Goal: Navigation & Orientation: Find specific page/section

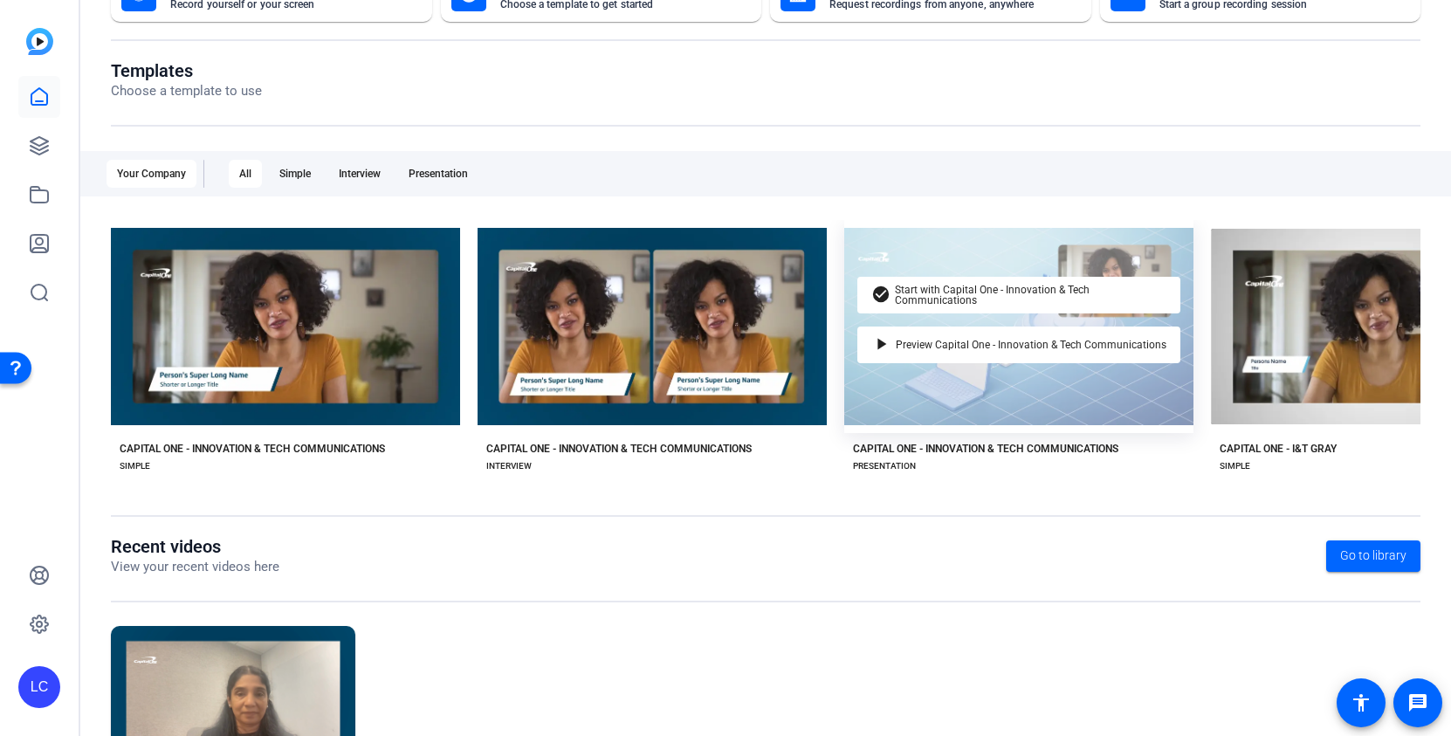
scroll to position [152, 0]
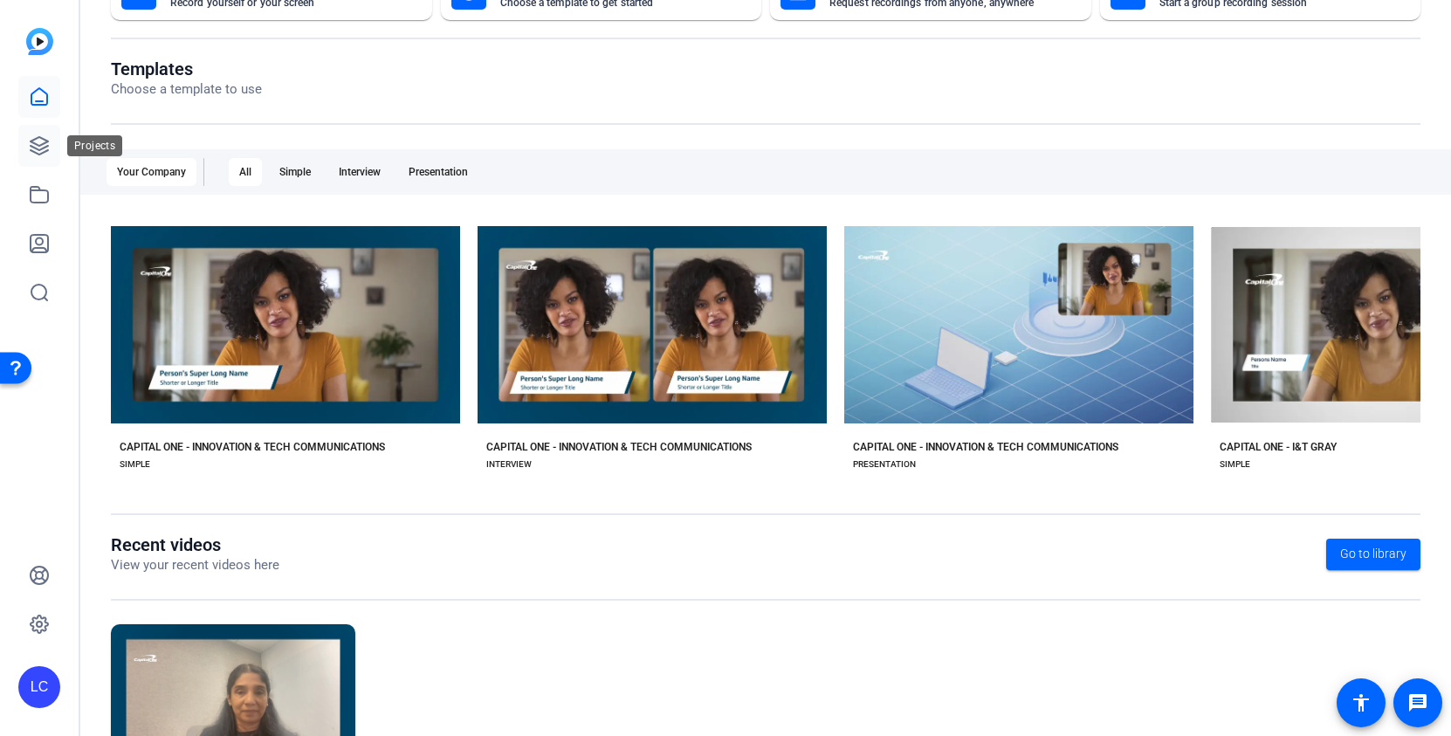
click at [32, 146] on icon at bounding box center [39, 145] width 17 height 17
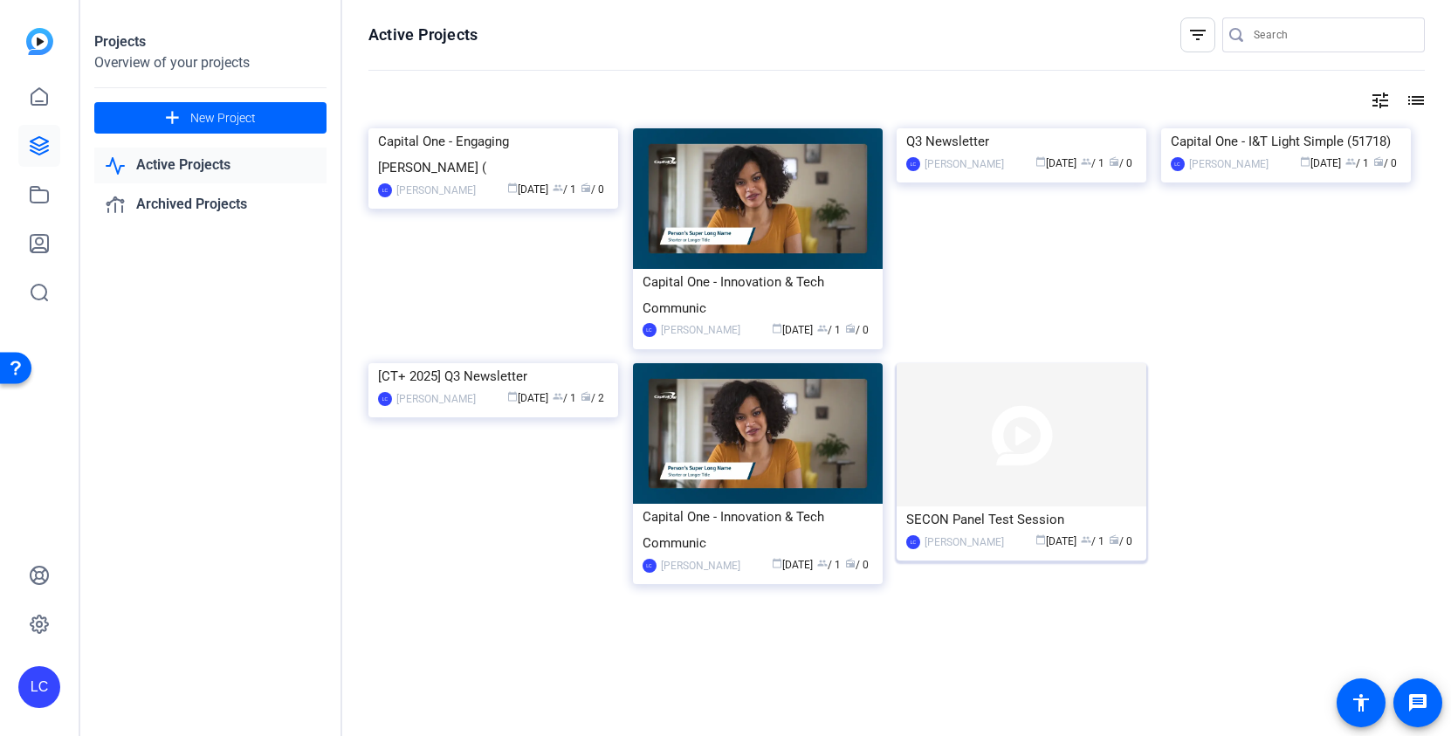
click at [1097, 437] on img at bounding box center [1022, 434] width 250 height 143
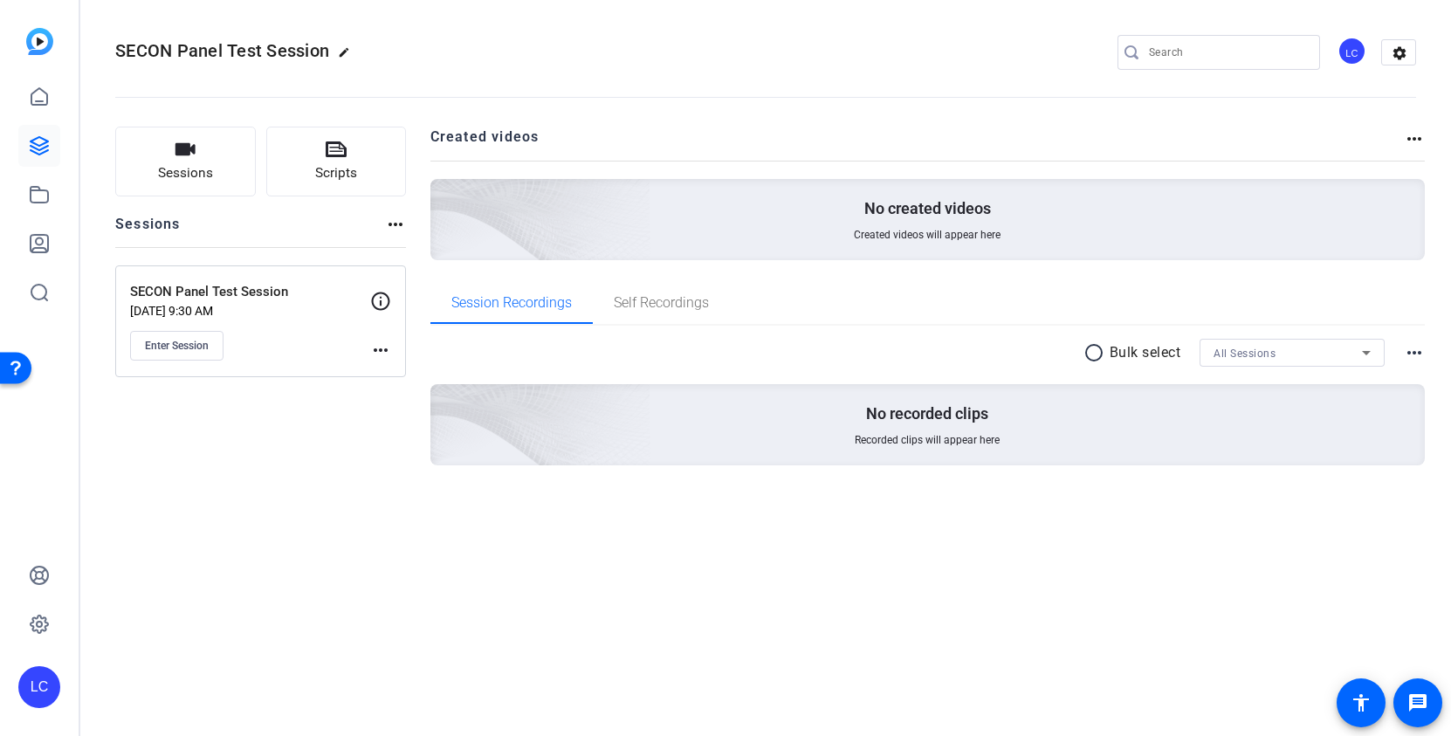
click at [382, 353] on mat-icon "more_horiz" at bounding box center [380, 350] width 21 height 21
click at [404, 374] on span "Edit Session" at bounding box center [423, 375] width 79 height 21
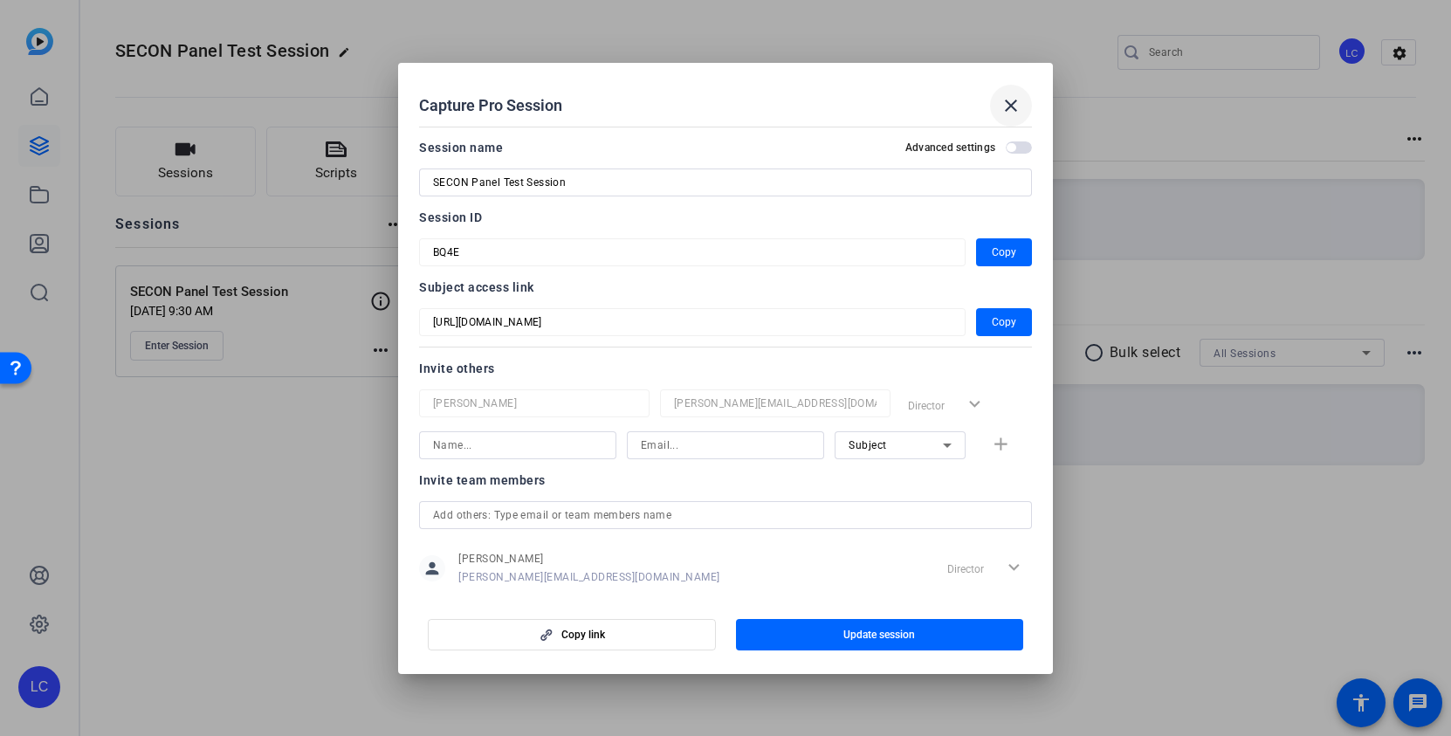
click at [1015, 96] on mat-icon "close" at bounding box center [1011, 105] width 21 height 21
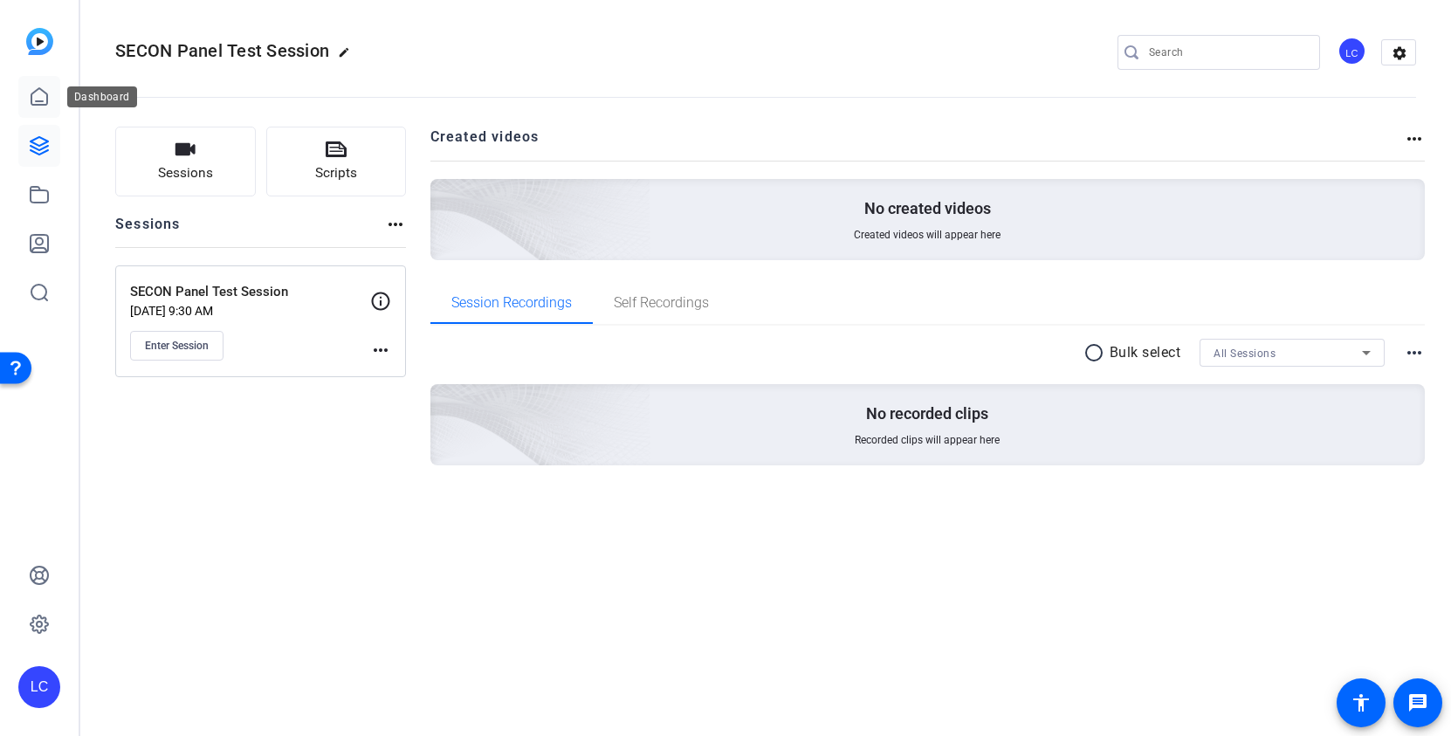
click at [40, 98] on icon at bounding box center [39, 96] width 21 height 21
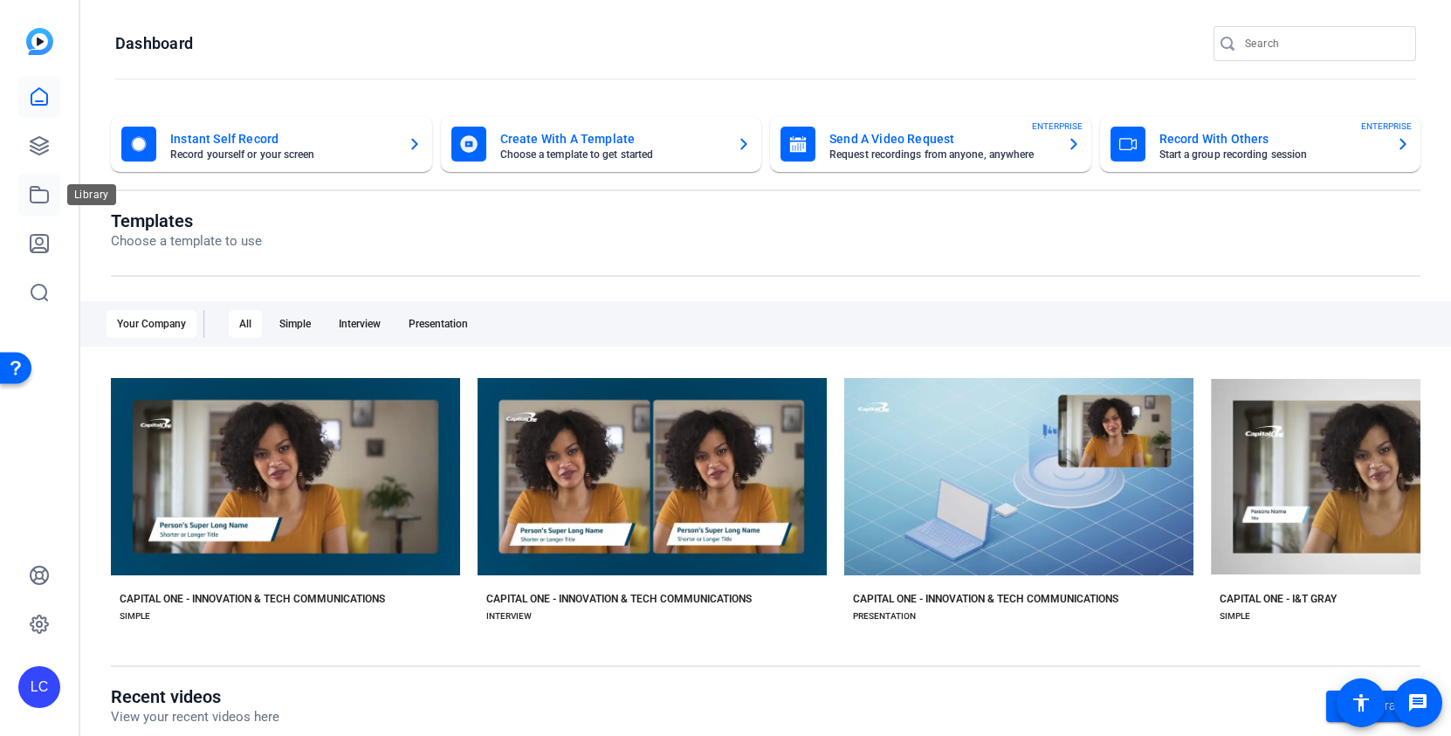
click at [47, 196] on icon at bounding box center [39, 195] width 17 height 16
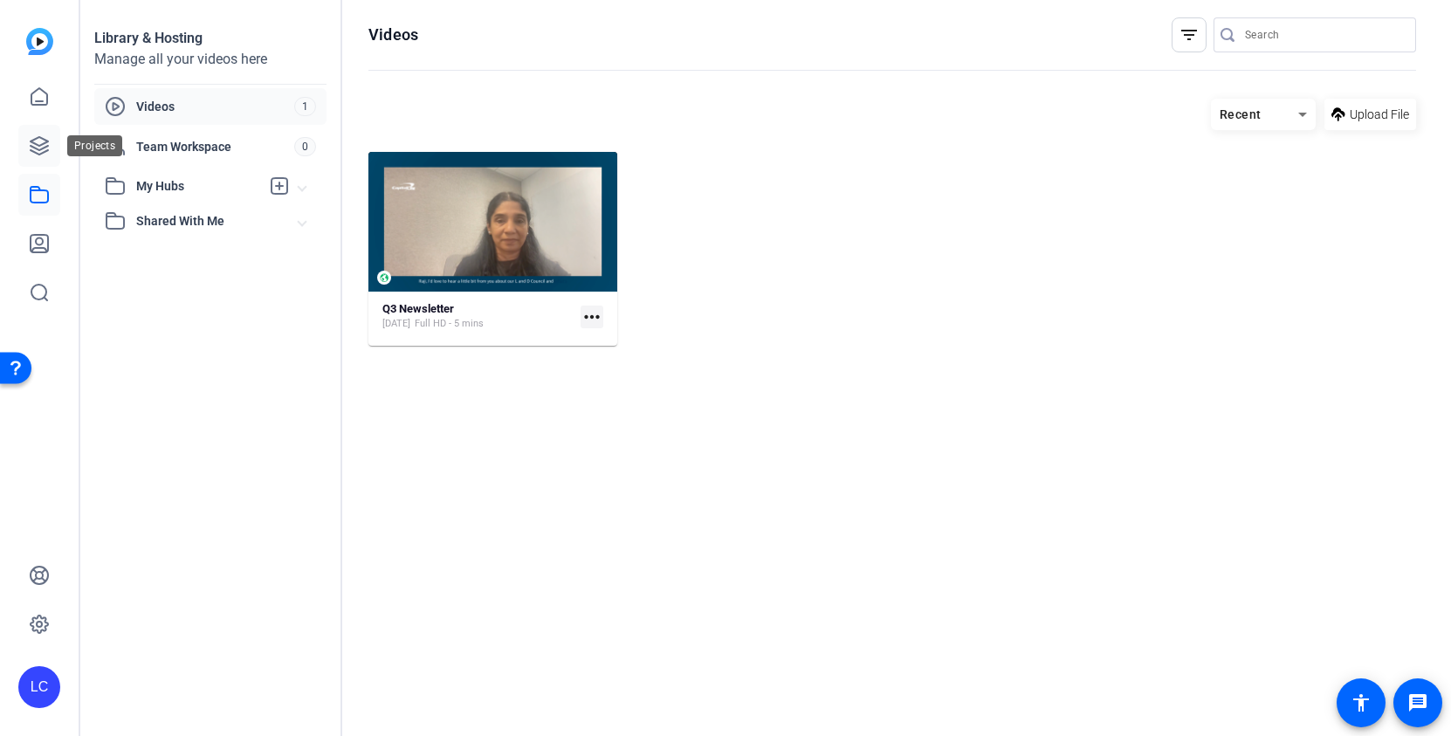
click at [38, 147] on icon at bounding box center [39, 145] width 21 height 21
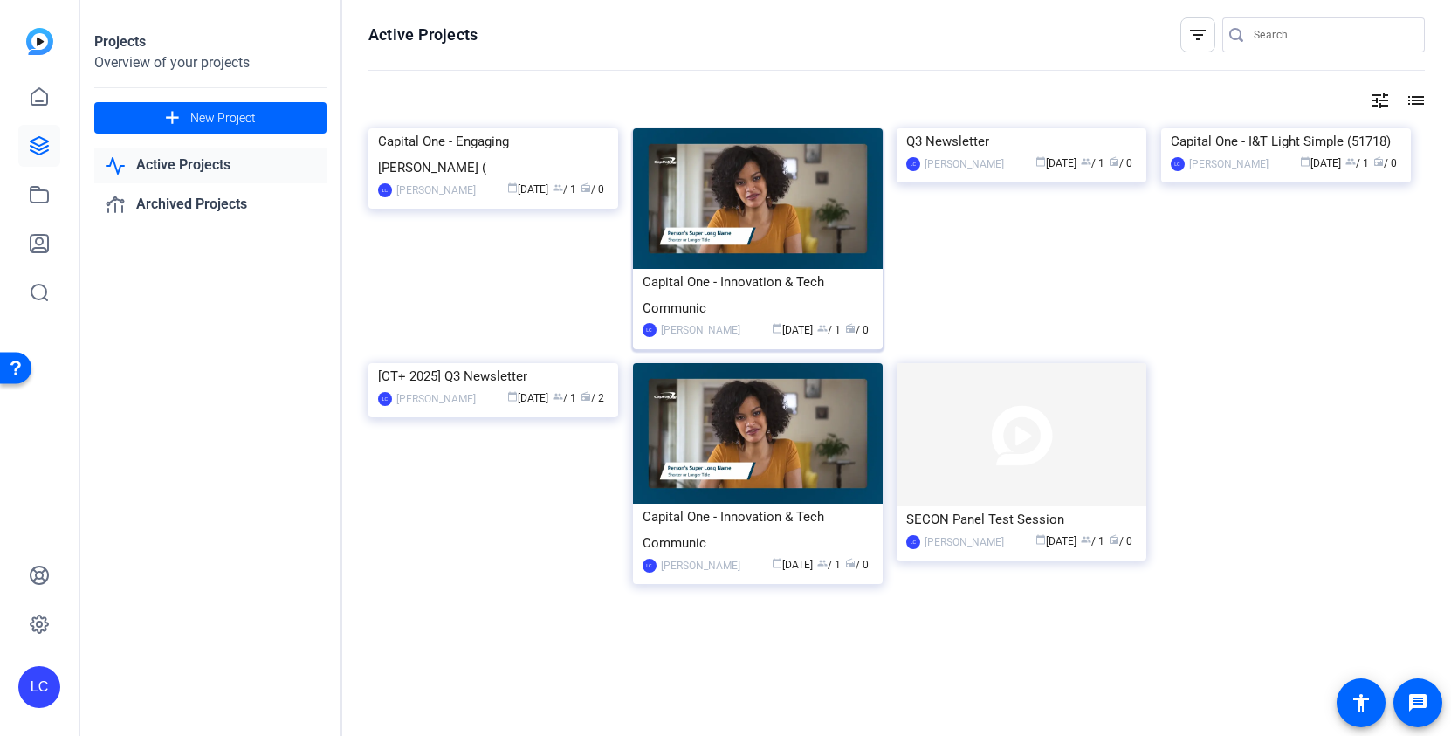
click at [774, 219] on img at bounding box center [758, 198] width 250 height 141
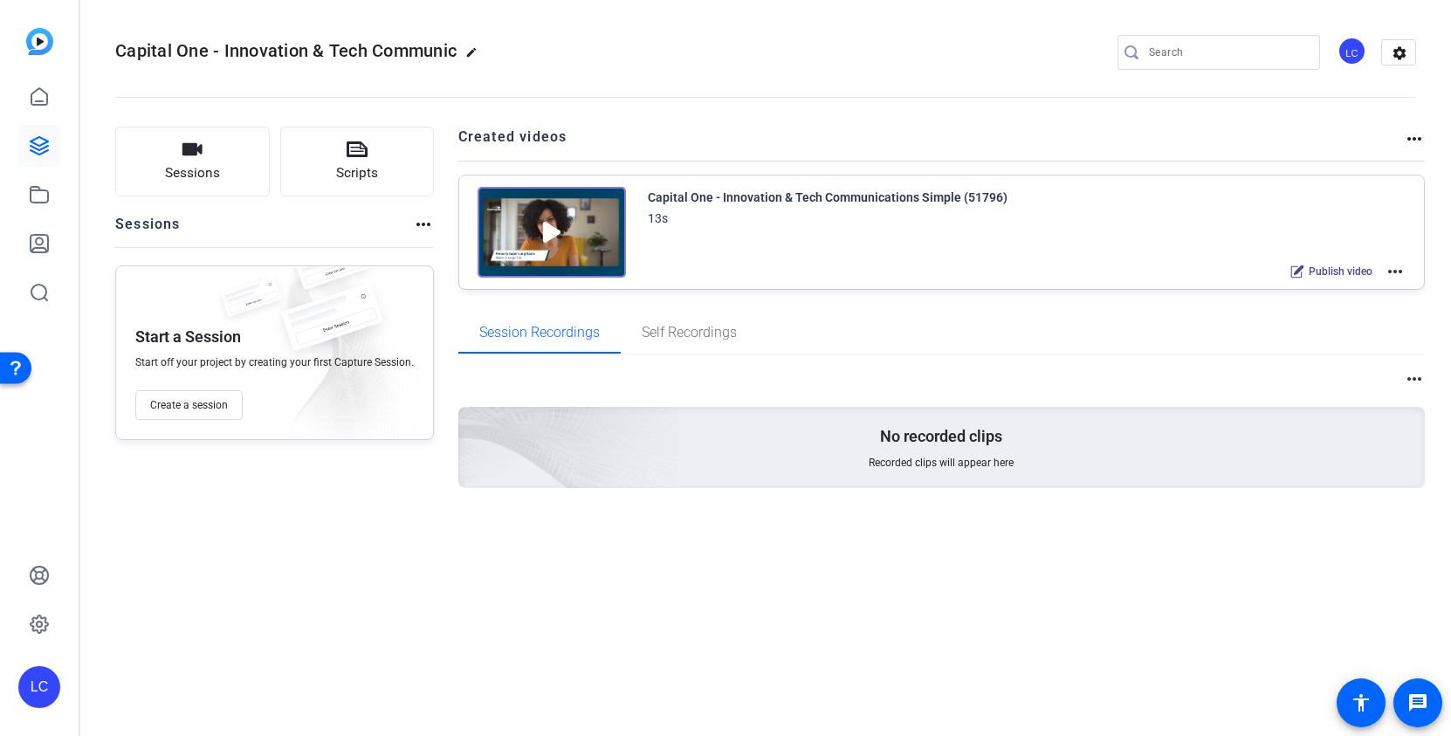
click at [1306, 274] on mat-icon "more_horiz" at bounding box center [1395, 271] width 21 height 21
click at [1306, 292] on span "Edit in Creator" at bounding box center [1330, 292] width 121 height 21
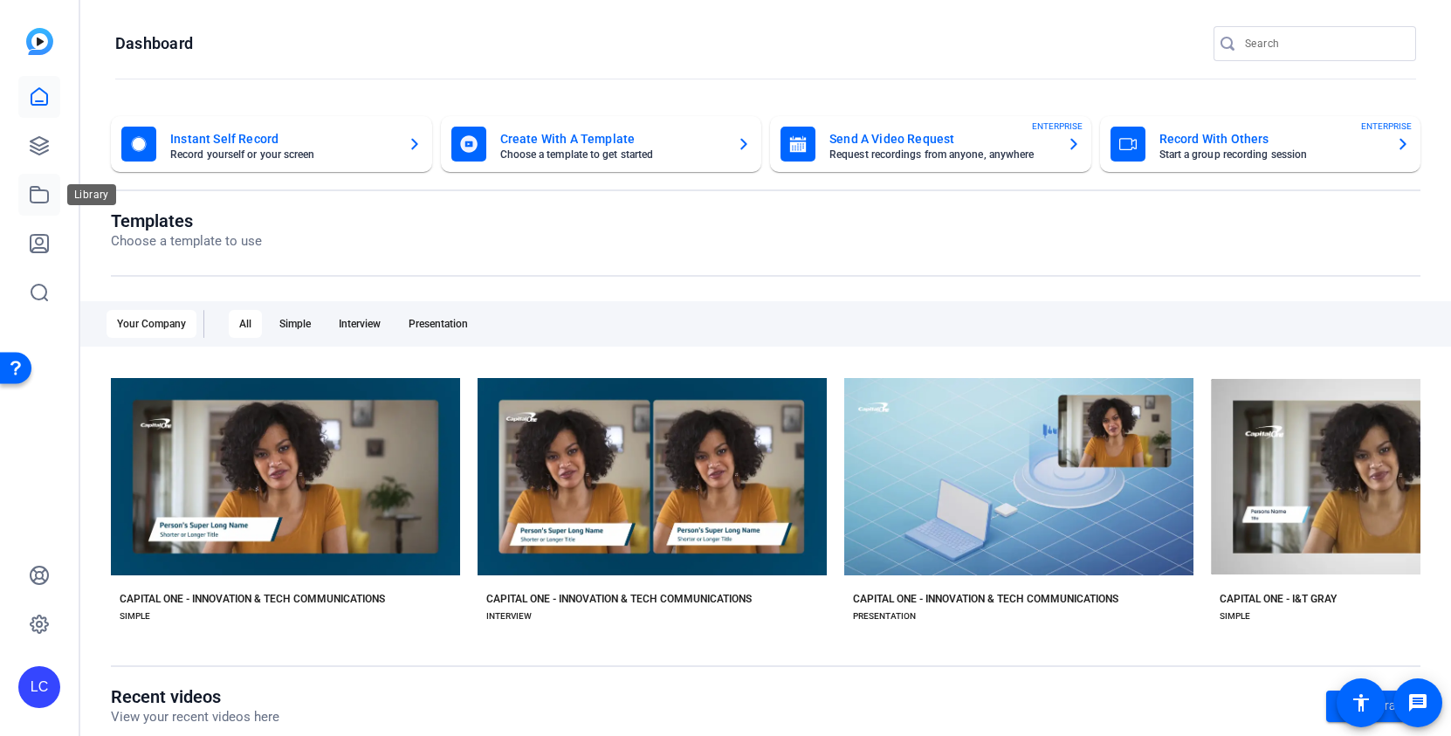
click at [29, 203] on icon at bounding box center [39, 194] width 21 height 21
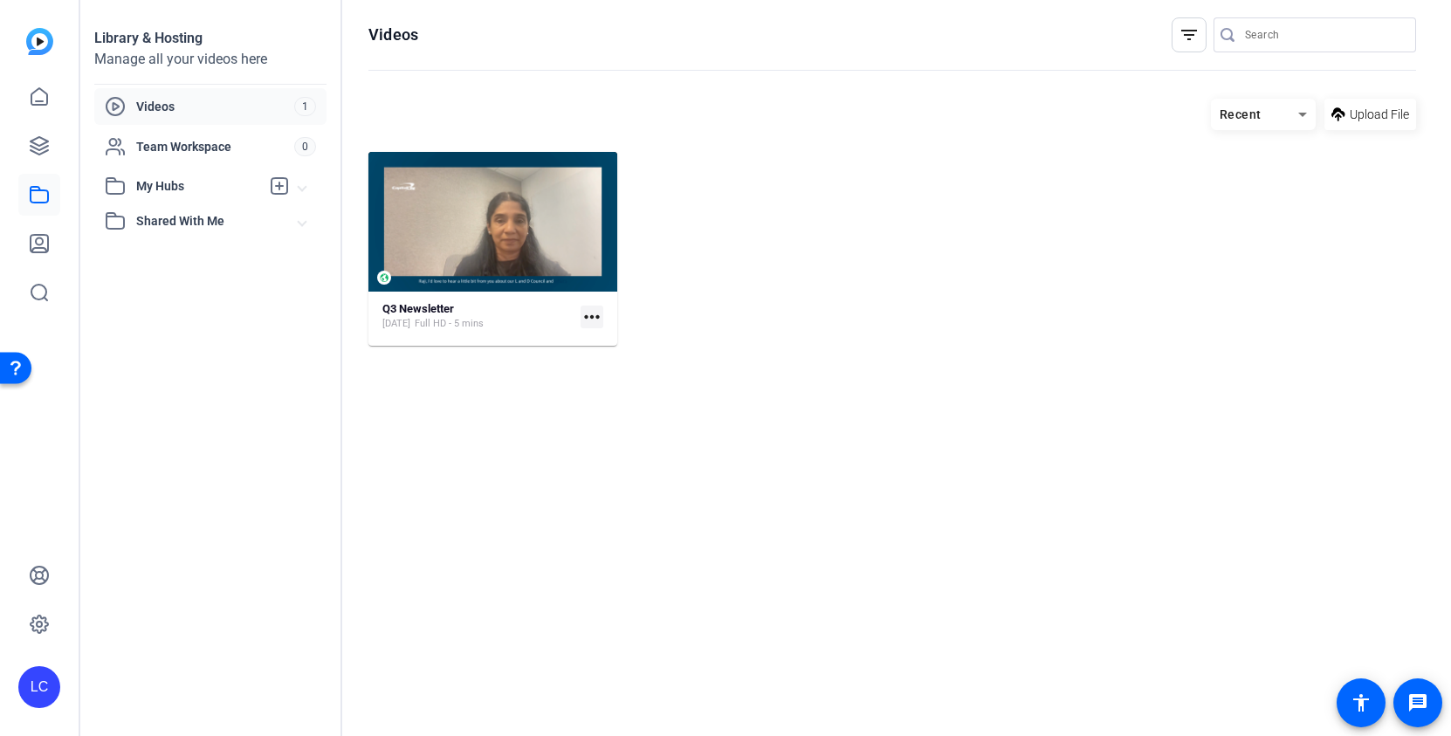
click at [546, 298] on mat-card "Q3 Newsletter [DATE] Full HD - 5 mins more_horiz" at bounding box center [492, 249] width 249 height 194
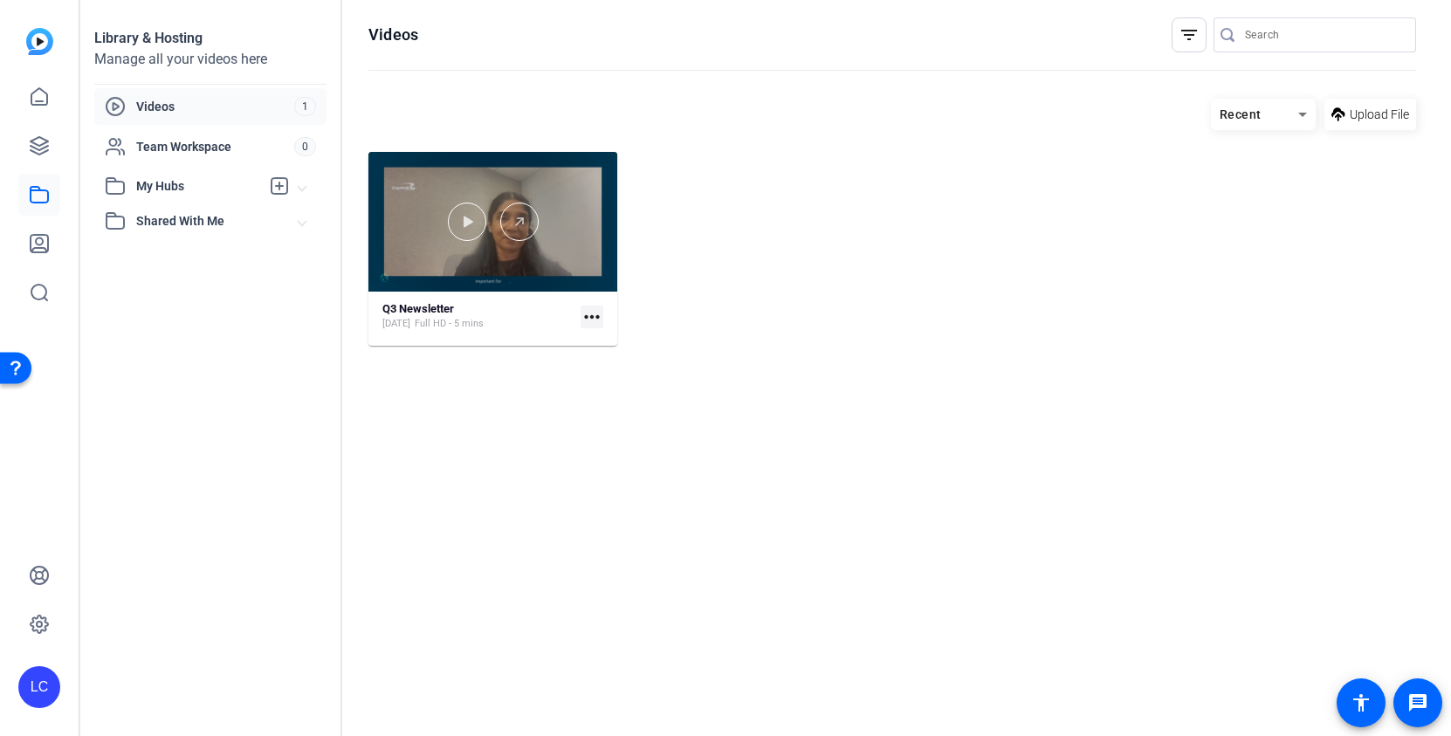
click at [579, 291] on div at bounding box center [492, 222] width 249 height 140
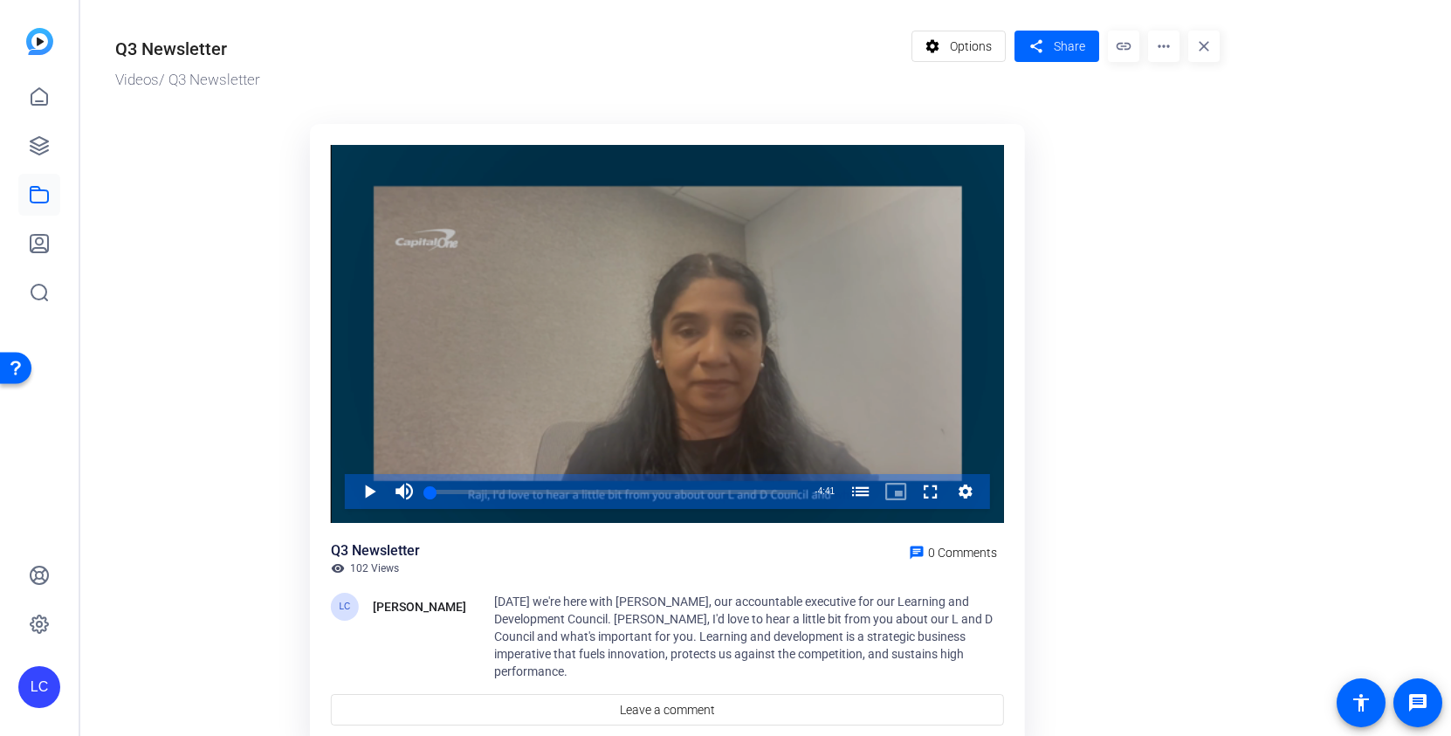
scroll to position [45, 0]
